Goal: Task Accomplishment & Management: Manage account settings

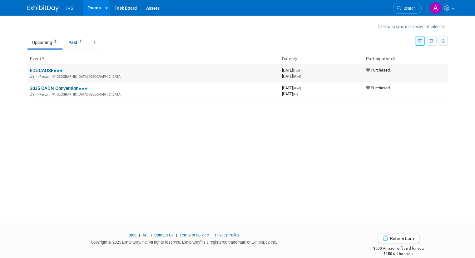
click at [54, 73] on link "EDUCAUSE" at bounding box center [46, 71] width 33 height 6
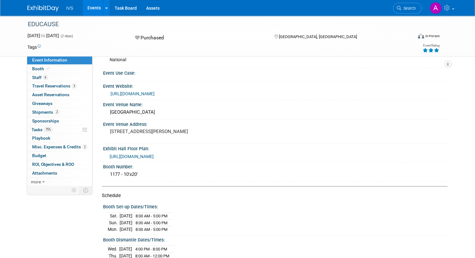
scroll to position [1, 0]
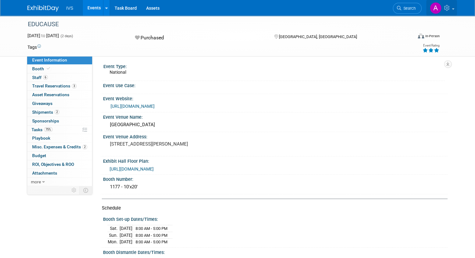
click at [451, 9] on icon at bounding box center [447, 8] width 7 height 6
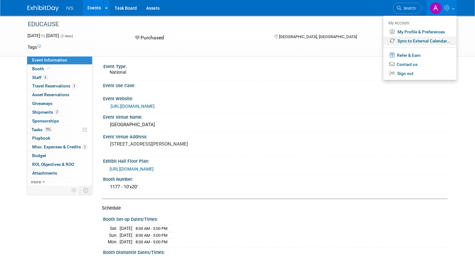
click at [426, 40] on link "Sync to External Calendar..." at bounding box center [419, 41] width 73 height 9
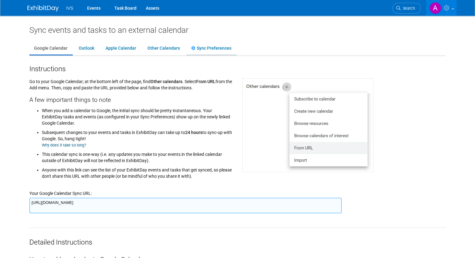
click at [212, 51] on link "Sync Preferences" at bounding box center [211, 48] width 50 height 12
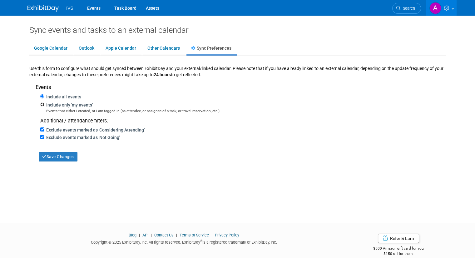
click at [40, 104] on input "Include only 'my events'" at bounding box center [42, 104] width 4 height 4
radio input "true"
click at [52, 155] on button "Save Changes" at bounding box center [58, 156] width 39 height 9
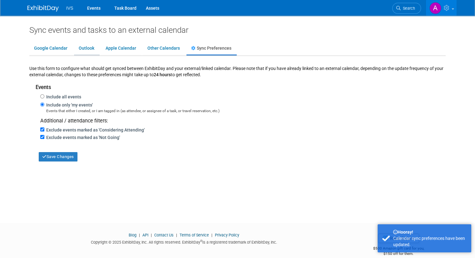
click at [74, 45] on link "Outlook" at bounding box center [86, 48] width 25 height 12
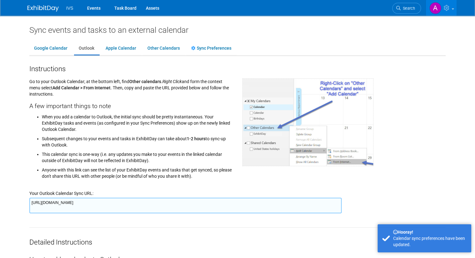
click at [136, 200] on textarea "https://www.exhibitday.com/Sync/iCal/?lt=o&uw=65306&k=cf2c4c21-bd1a-49cb-b673-d…" at bounding box center [185, 206] width 312 height 16
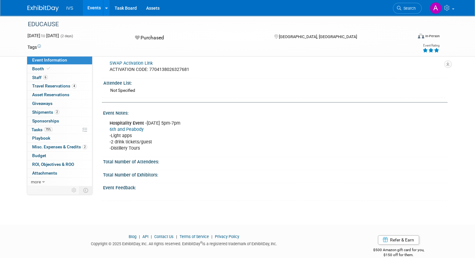
scroll to position [311, 0]
